Goal: Find specific page/section: Find specific page/section

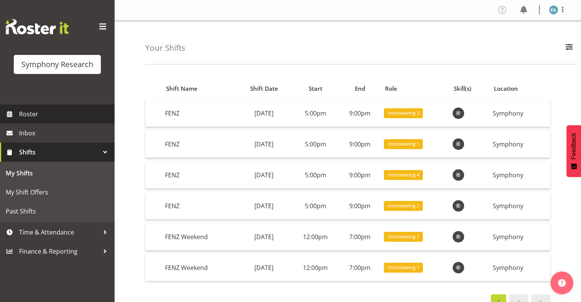
scroll to position [79, 0]
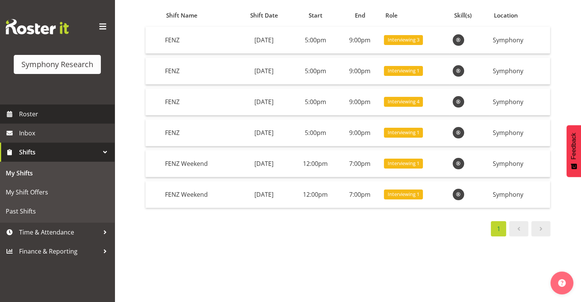
click at [37, 113] on span "Roster" at bounding box center [65, 113] width 92 height 11
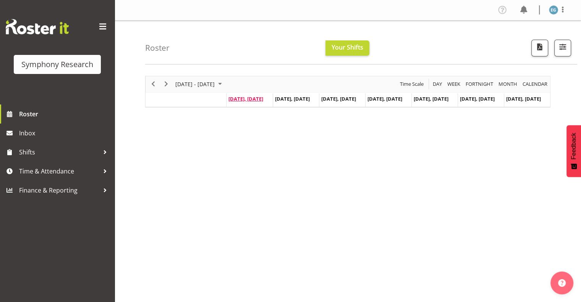
click at [252, 97] on span "[DATE], [DATE]" at bounding box center [245, 98] width 35 height 7
